Goal: Task Accomplishment & Management: Use online tool/utility

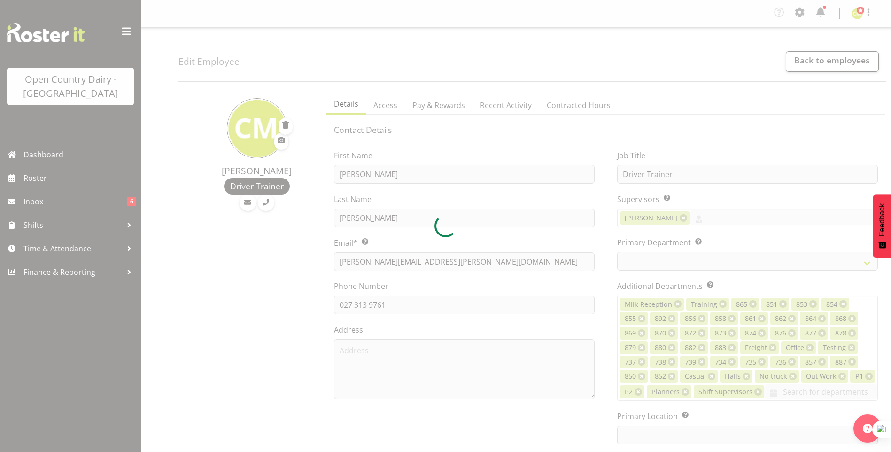
select select "TimelineWeek"
select select
select select "990"
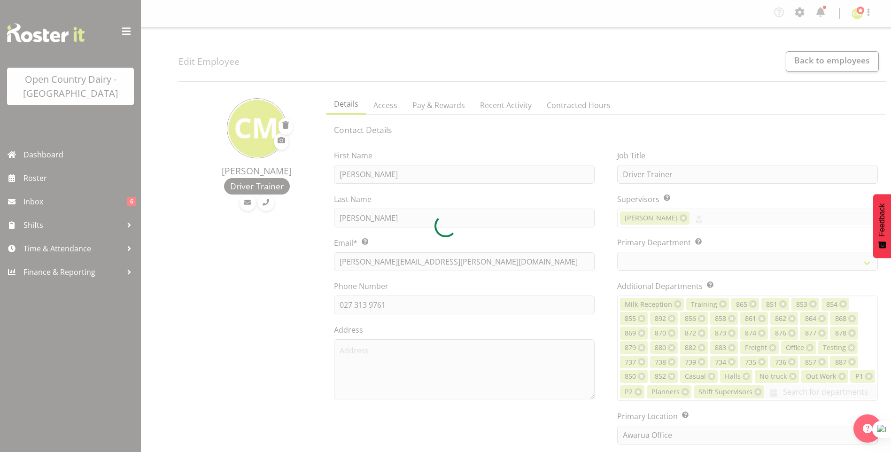
select select "699"
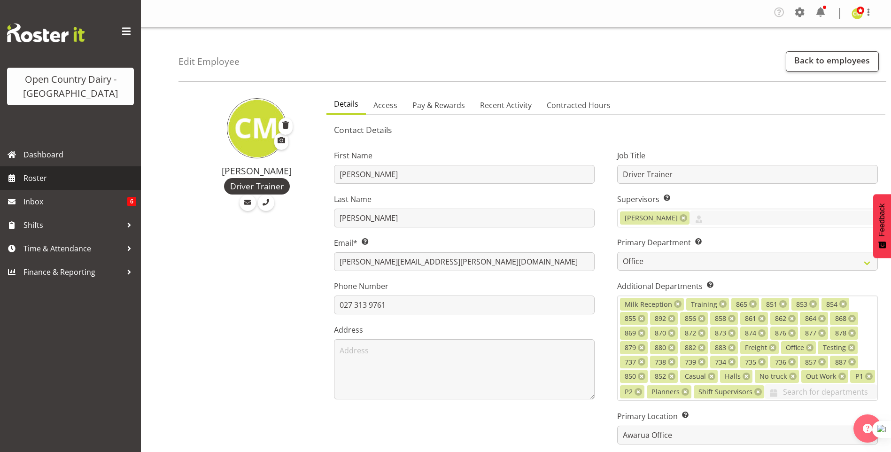
click at [29, 176] on span "Roster" at bounding box center [79, 178] width 113 height 14
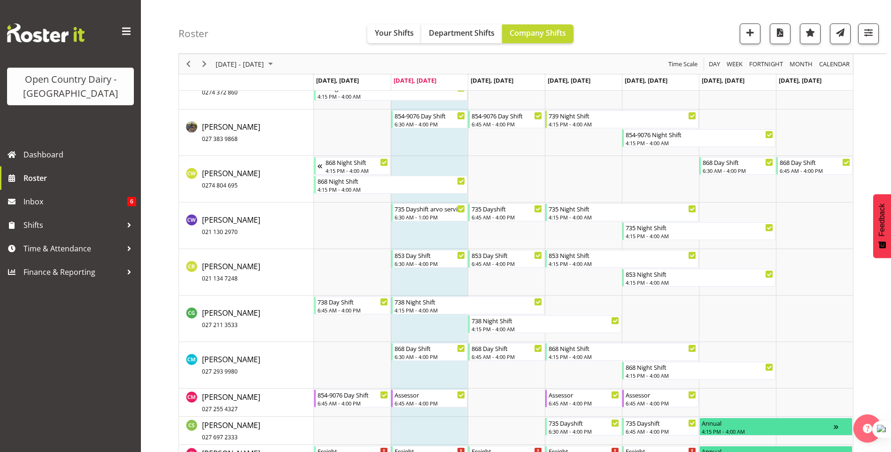
scroll to position [1831, 0]
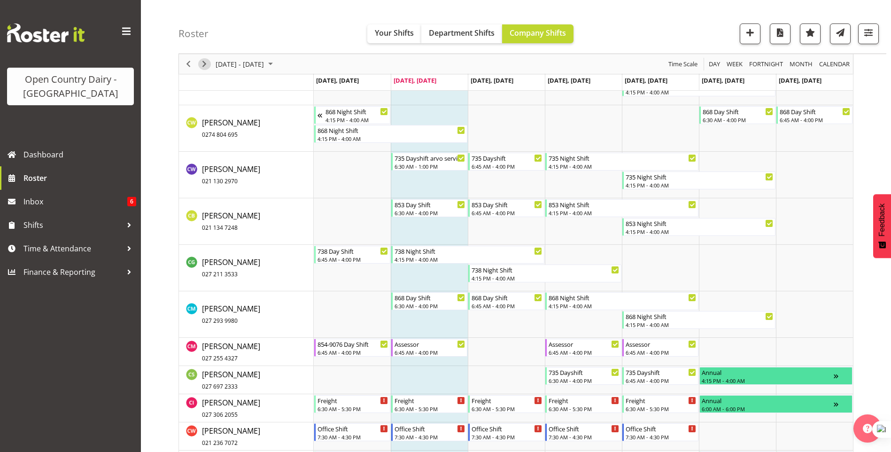
click at [201, 66] on span "Next" at bounding box center [204, 64] width 11 height 12
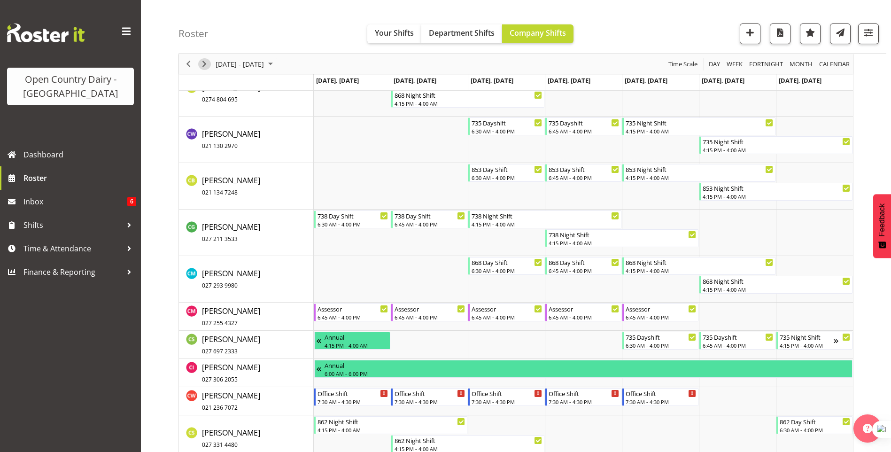
drag, startPoint x: 206, startPoint y: 65, endPoint x: 701, endPoint y: 294, distance: 545.9
click at [206, 65] on span "Next" at bounding box center [204, 64] width 11 height 12
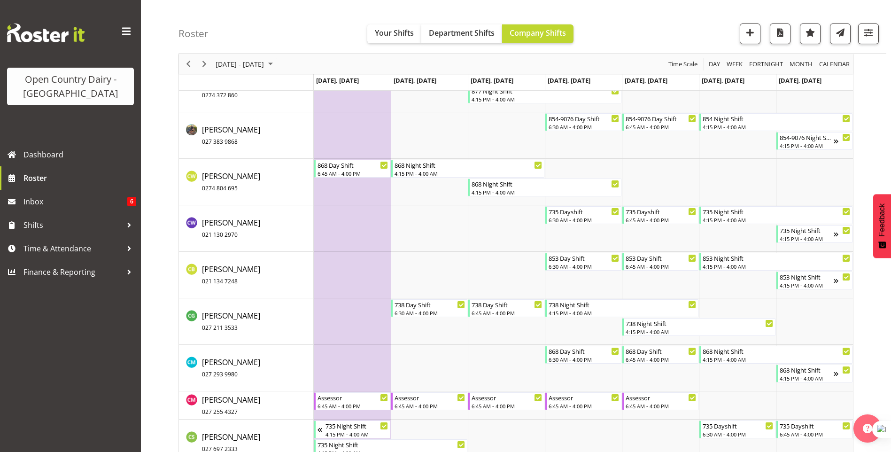
scroll to position [1925, 0]
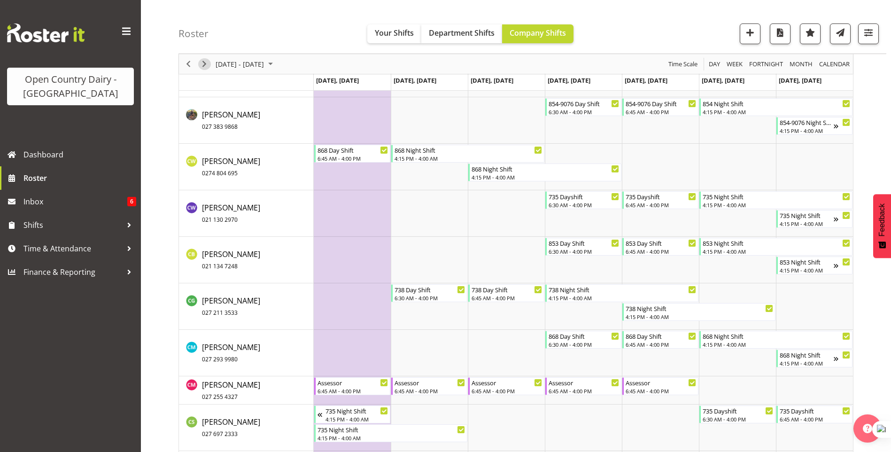
click at [204, 65] on span "Next" at bounding box center [204, 64] width 11 height 12
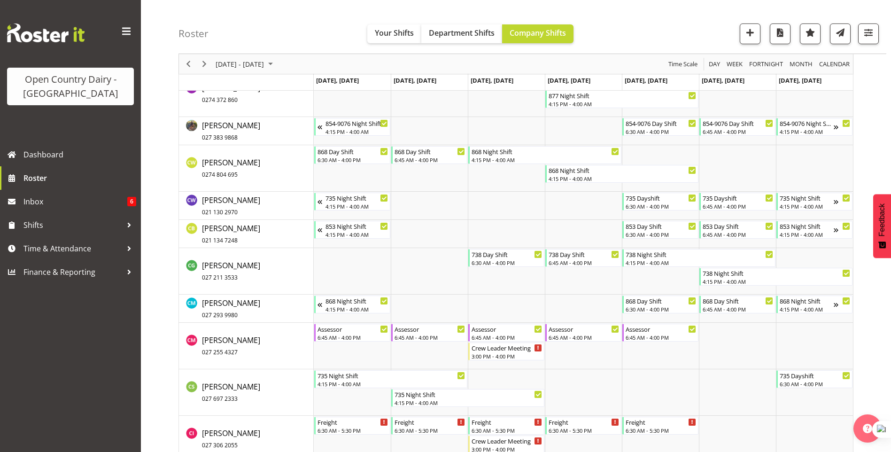
scroll to position [2925, 0]
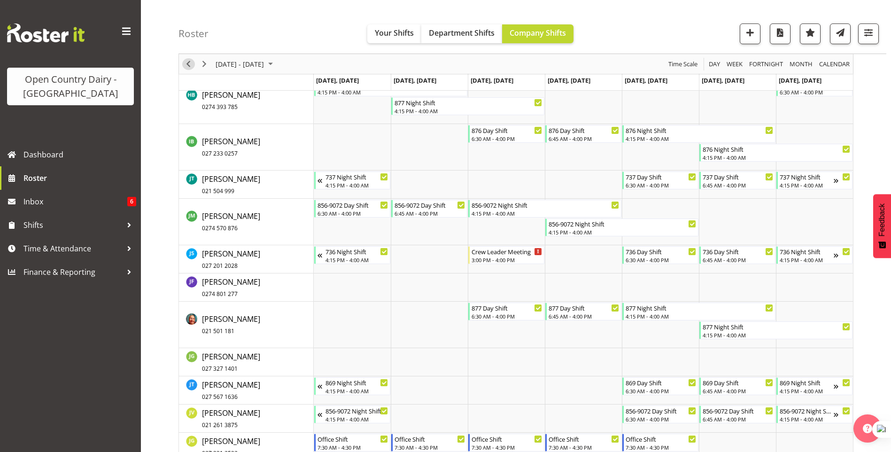
drag, startPoint x: 186, startPoint y: 65, endPoint x: 213, endPoint y: 62, distance: 26.9
click at [186, 65] on span "Previous" at bounding box center [188, 64] width 11 height 12
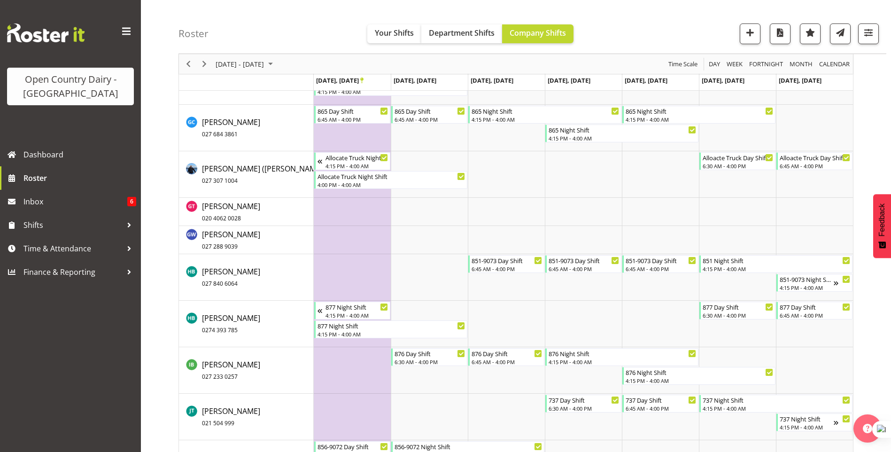
click at [188, 62] on div at bounding box center [515, 414] width 675 height 6487
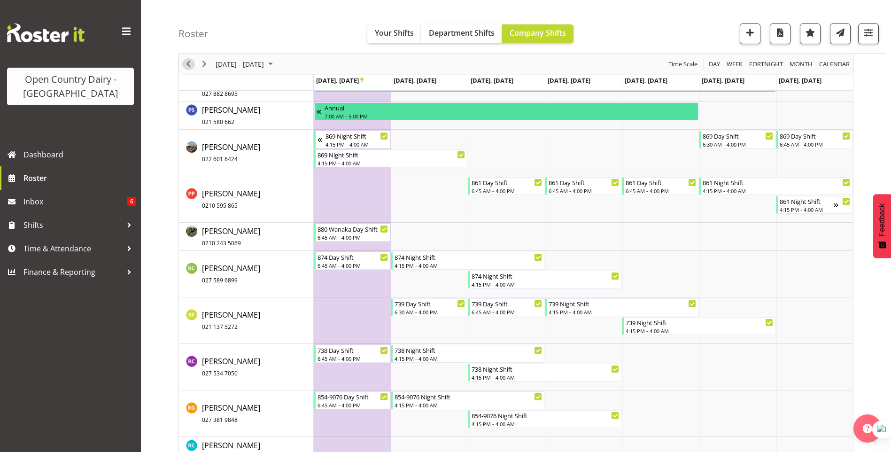
click at [187, 64] on span "Previous" at bounding box center [188, 64] width 11 height 12
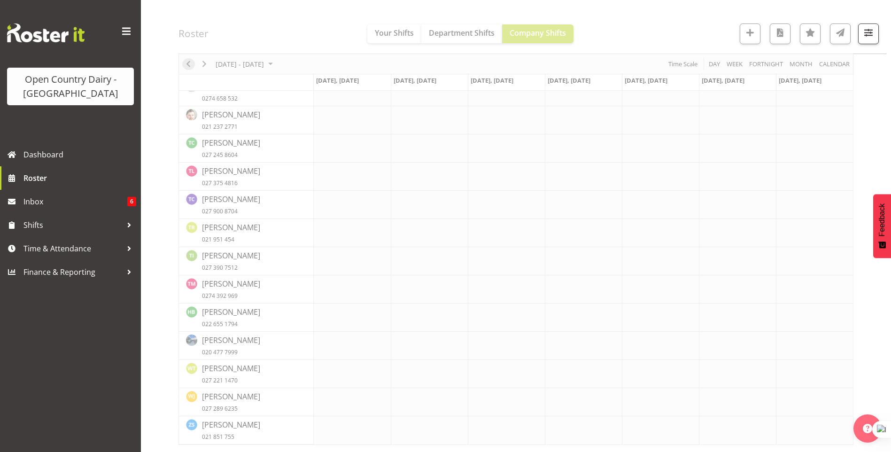
scroll to position [3776, 0]
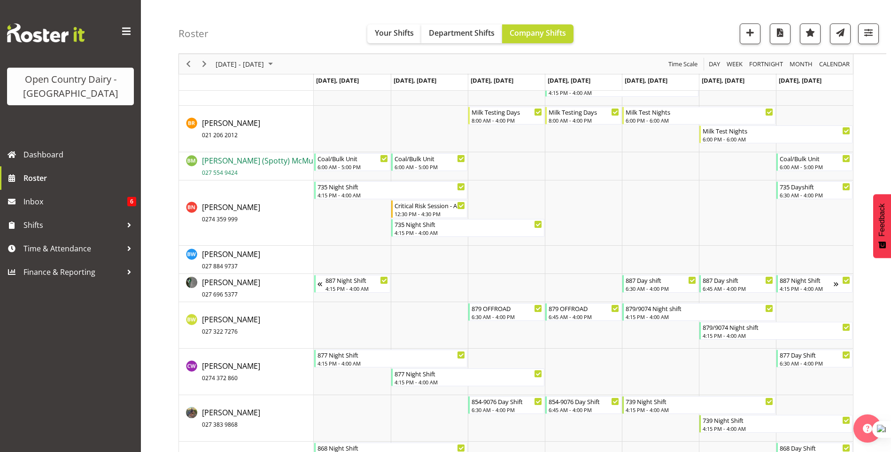
scroll to position [1366, 0]
